Goal: Find contact information: Find contact information

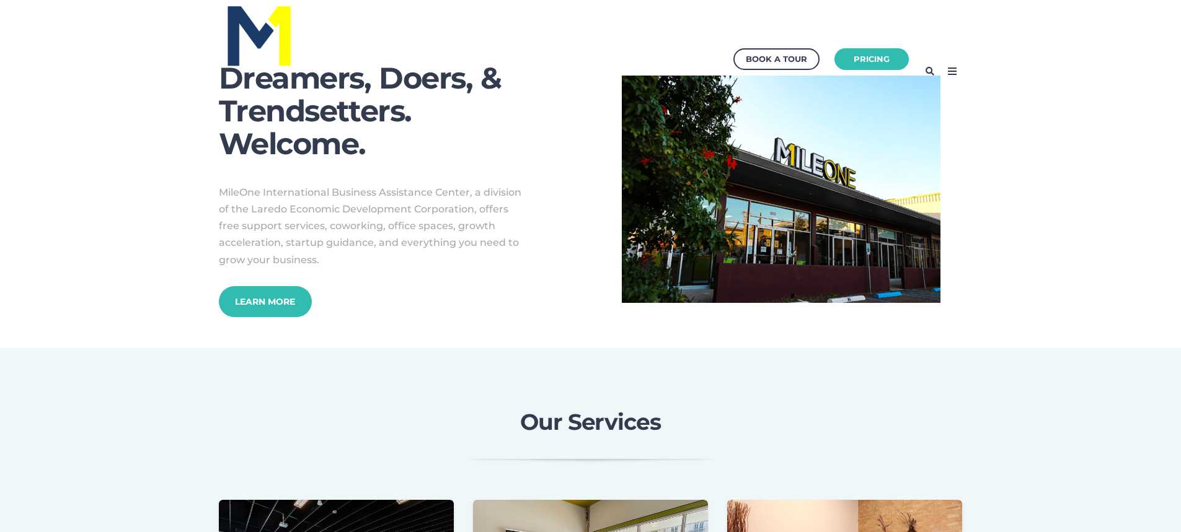
click at [954, 72] on icon at bounding box center [952, 71] width 20 height 20
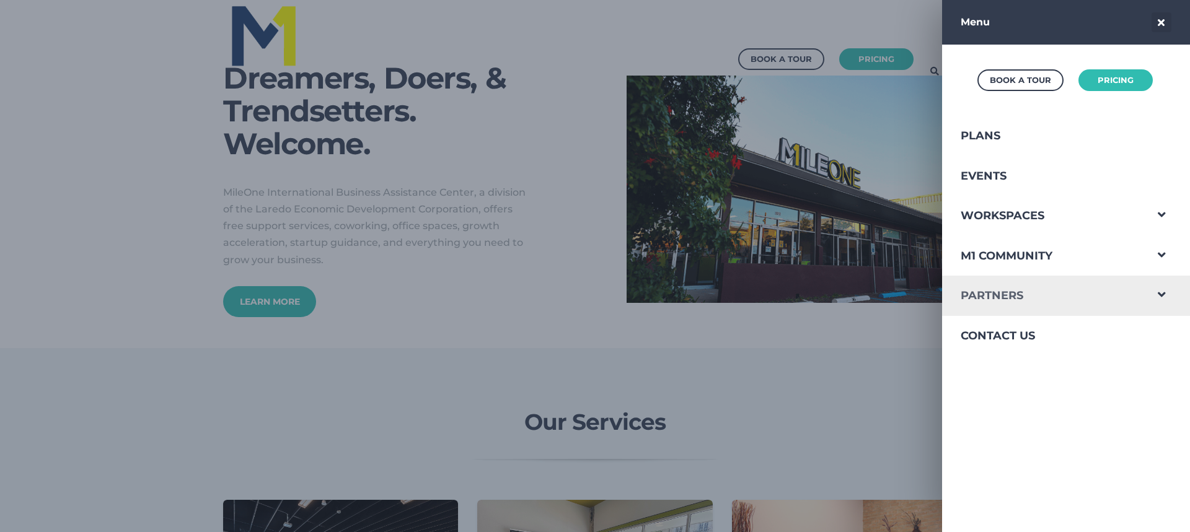
click at [996, 294] on link "Partners" at bounding box center [1043, 296] width 203 height 40
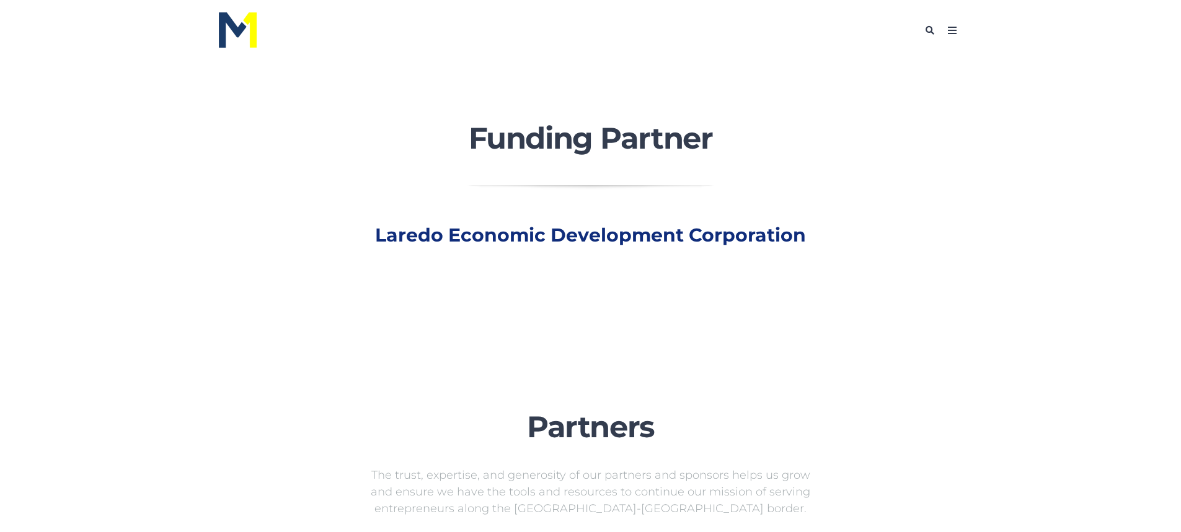
click at [1003, 291] on p at bounding box center [590, 299] width 1156 height 42
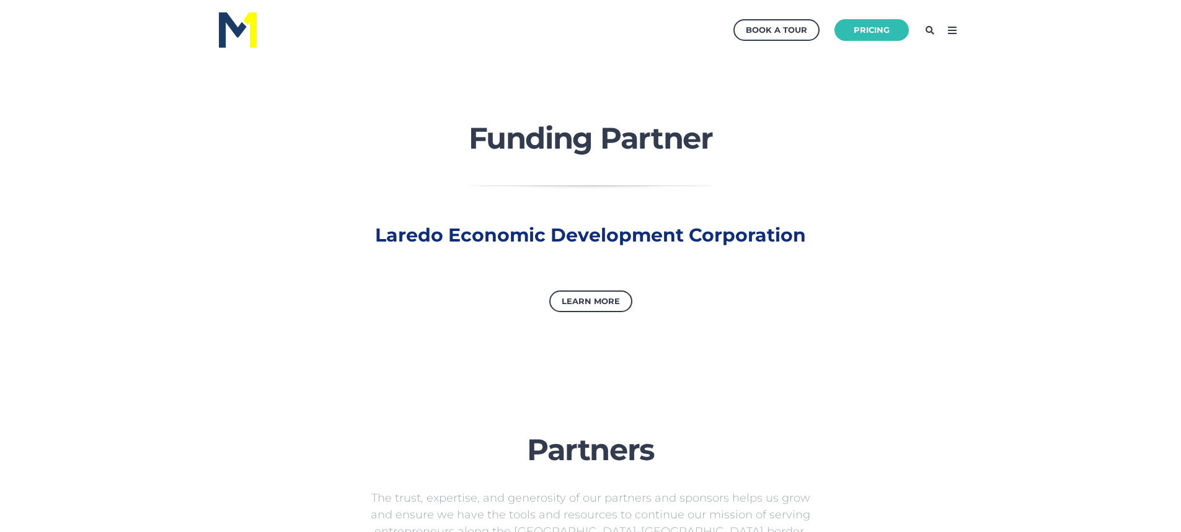
click at [952, 33] on icon at bounding box center [952, 30] width 20 height 20
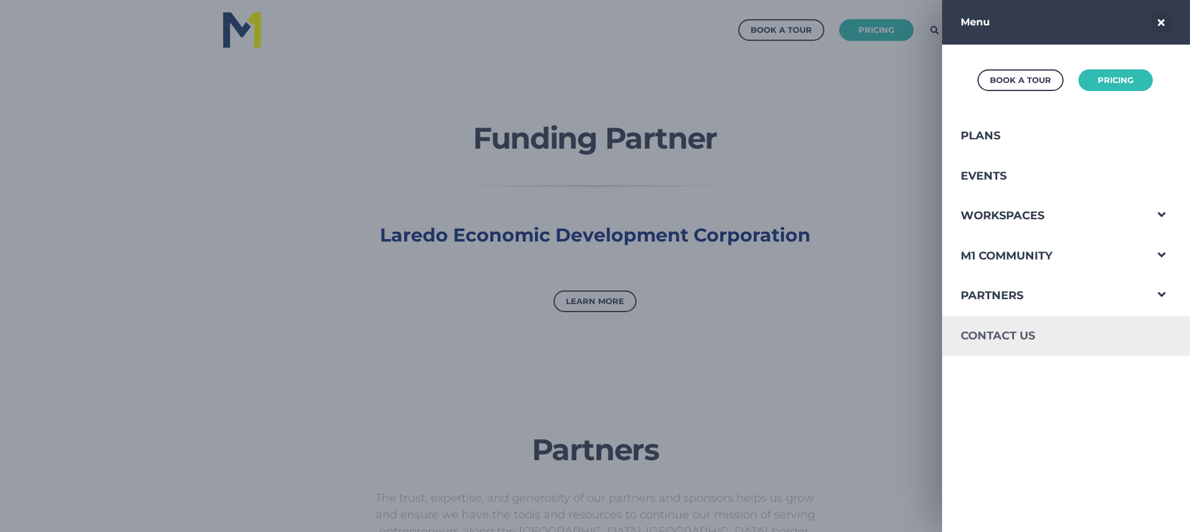
click at [984, 330] on link "Contact Us" at bounding box center [1043, 336] width 203 height 40
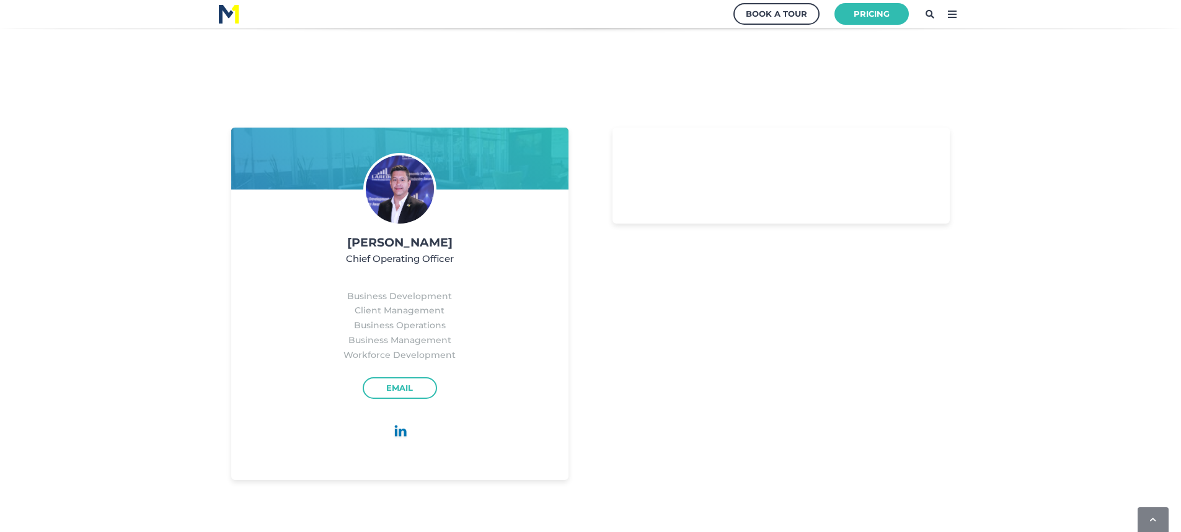
scroll to position [1488, 0]
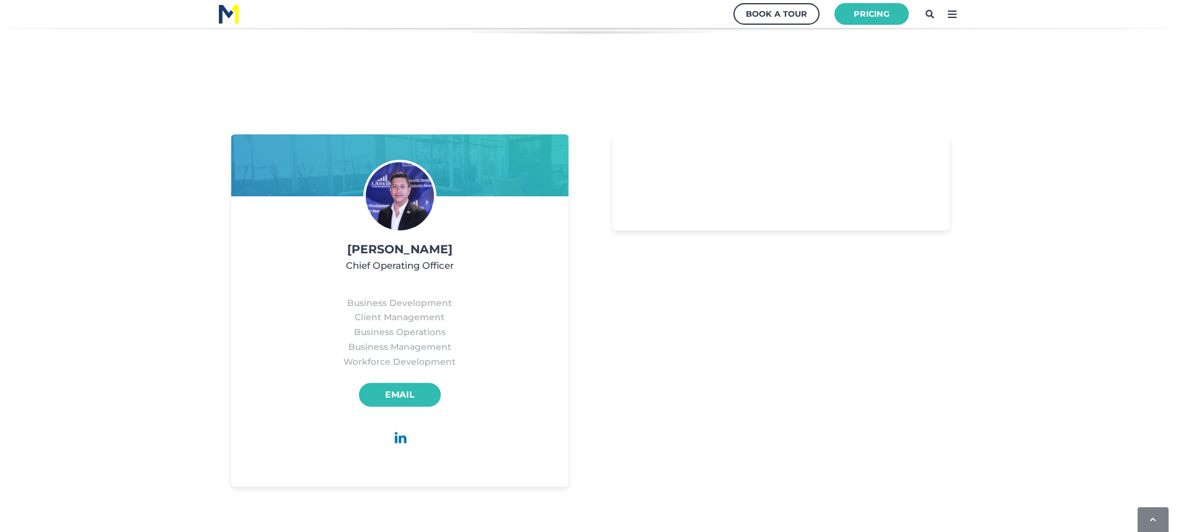
click at [400, 391] on link "Email" at bounding box center [400, 396] width 82 height 24
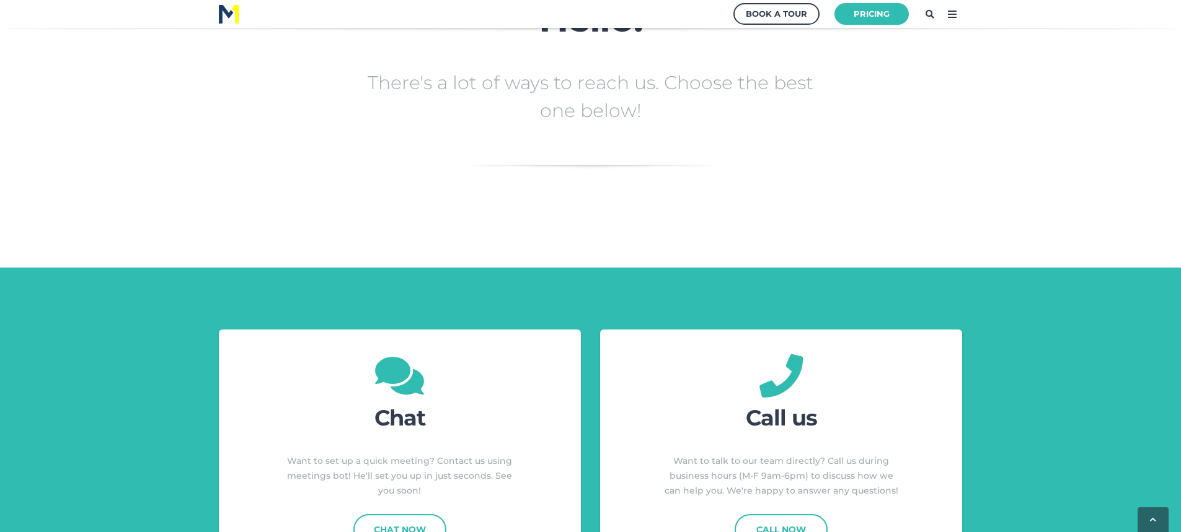
scroll to position [0, 0]
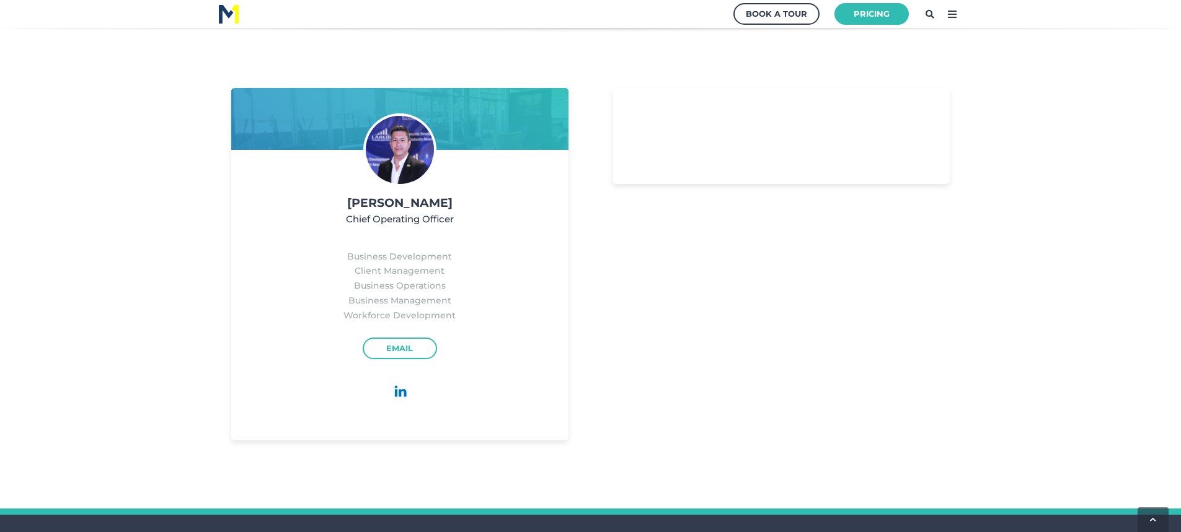
scroll to position [1550, 0]
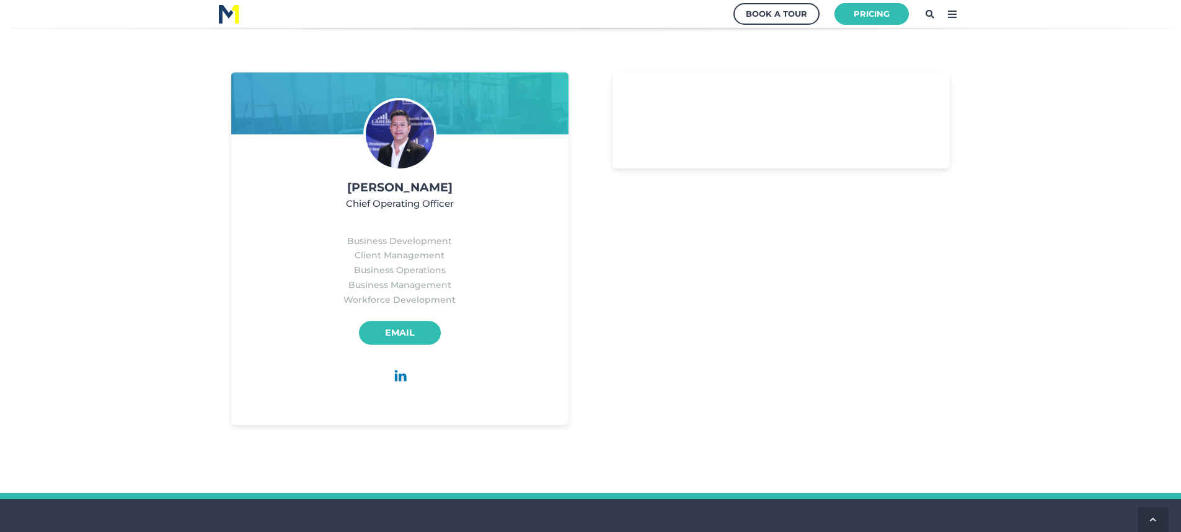
click at [407, 335] on link "Email" at bounding box center [400, 334] width 82 height 24
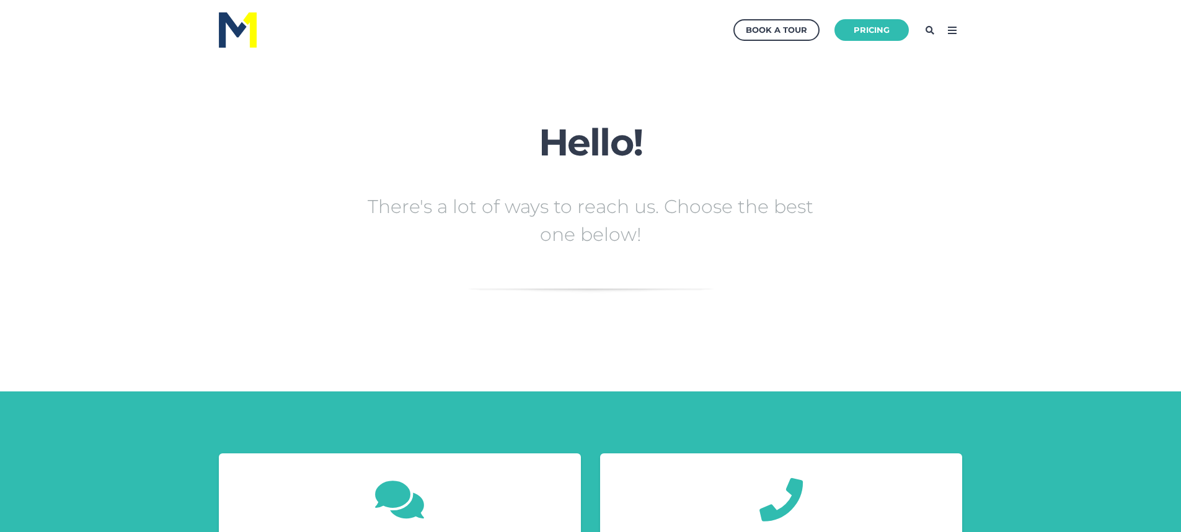
scroll to position [0, 0]
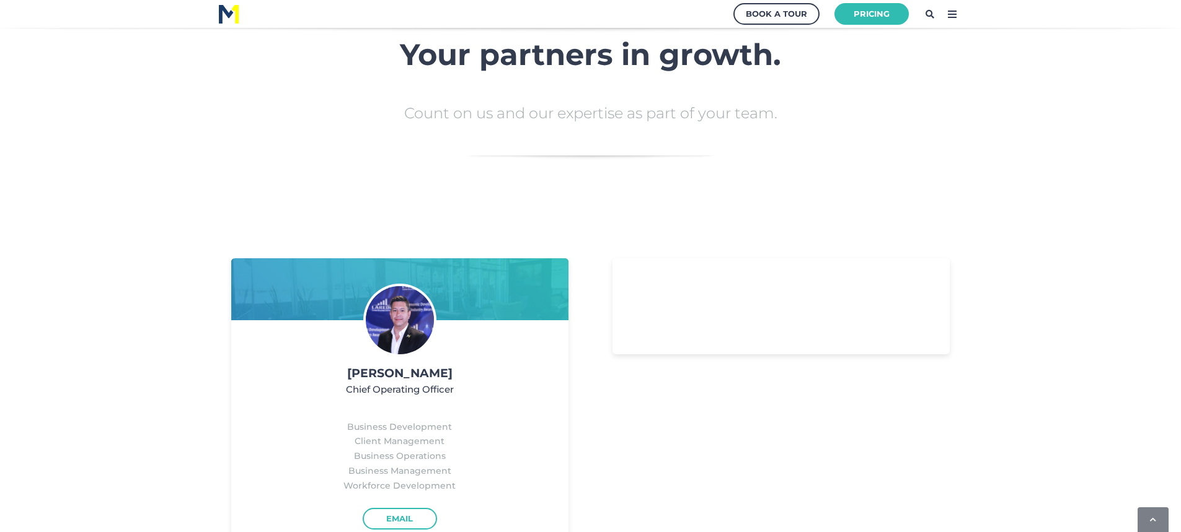
scroll to position [1612, 0]
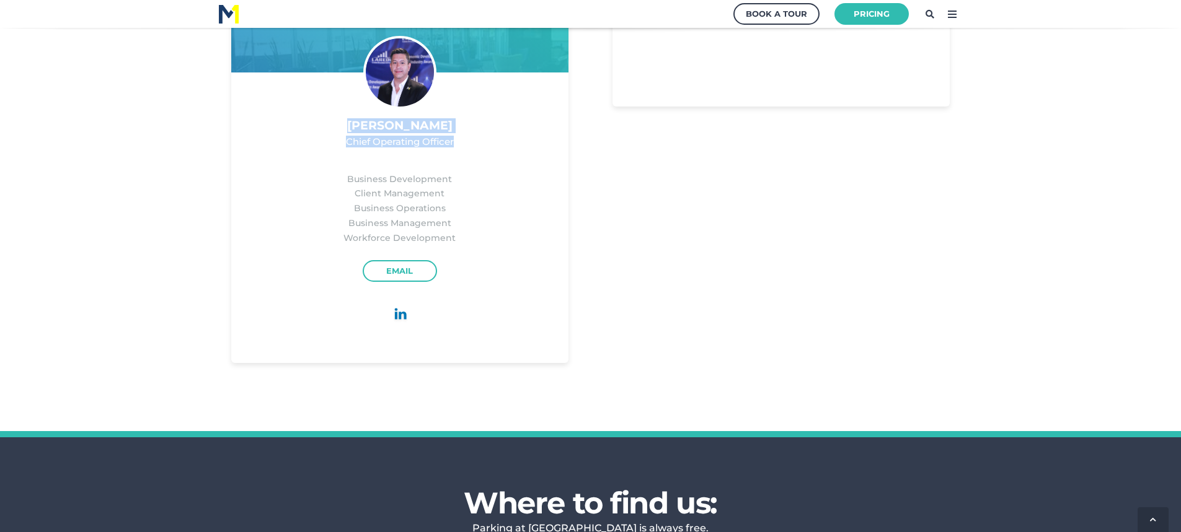
drag, startPoint x: 459, startPoint y: 148, endPoint x: 330, endPoint y: 129, distance: 131.0
click at [330, 129] on div "Cesar G. Hernandez Chief Operating Officer Business Development Client Manageme…" at bounding box center [400, 187] width 338 height 353
copy div "Cesar G. Hernandez Chief Operating Officer"
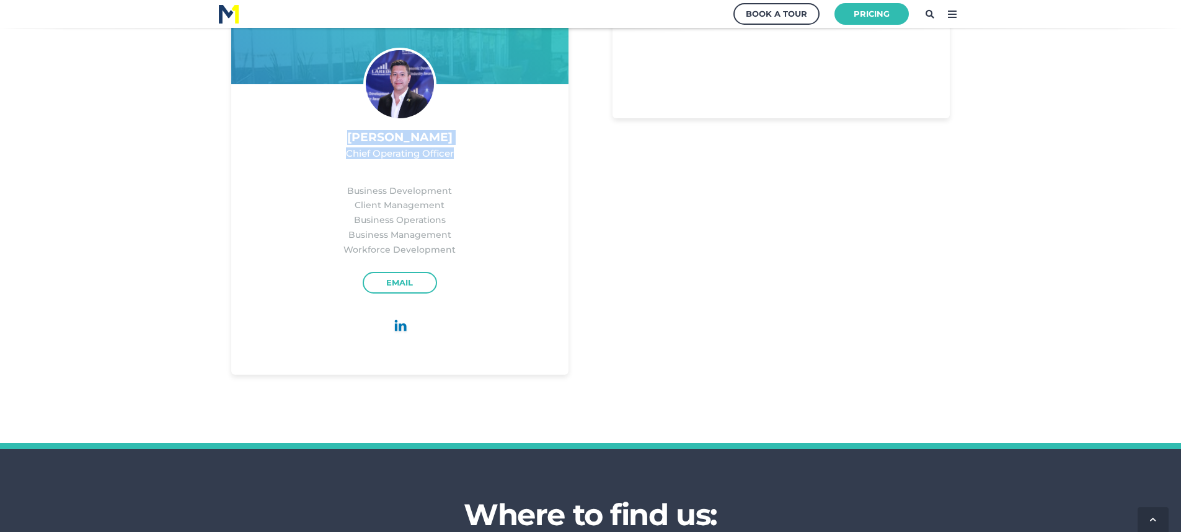
scroll to position [1426, 0]
